Goal: Information Seeking & Learning: Learn about a topic

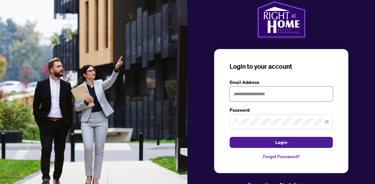
click at [241, 94] on input "text" at bounding box center [281, 94] width 103 height 15
type input "**********"
click at [326, 122] on icon "eye-invisible" at bounding box center [327, 121] width 5 height 5
click at [326, 122] on icon "eye" at bounding box center [327, 121] width 5 height 3
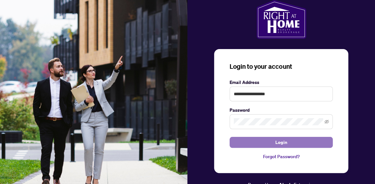
click at [282, 139] on span "Login" at bounding box center [282, 142] width 12 height 10
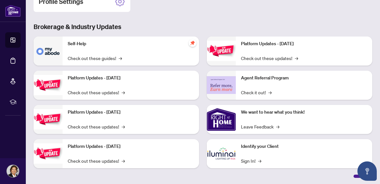
scroll to position [108, 0]
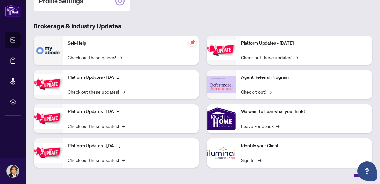
click at [247, 147] on p "Identify your Client" at bounding box center [304, 145] width 126 height 7
click at [222, 154] on img at bounding box center [221, 153] width 29 height 29
click at [227, 153] on img at bounding box center [221, 153] width 29 height 29
click at [268, 146] on p "Identify your Client" at bounding box center [304, 145] width 126 height 7
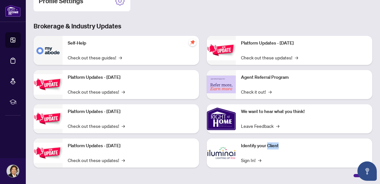
click at [268, 146] on p "Identify your Client" at bounding box center [304, 145] width 126 height 7
click at [258, 154] on div "Identify your Client Sign In! →" at bounding box center [304, 153] width 137 height 29
click at [249, 158] on link "Sign In! →" at bounding box center [251, 160] width 20 height 7
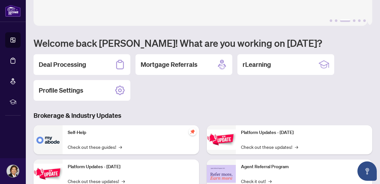
scroll to position [11, 0]
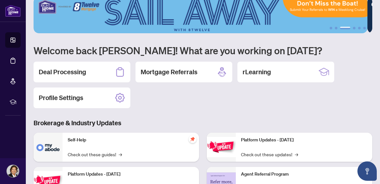
click at [190, 69] on h2 "Mortgage Referrals" at bounding box center [169, 71] width 57 height 9
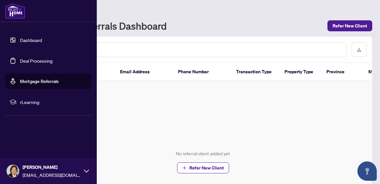
click at [34, 100] on span "rLearning" at bounding box center [53, 101] width 67 height 7
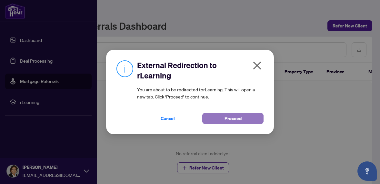
click at [237, 117] on span "Proceed" at bounding box center [233, 118] width 17 height 10
